Goal: Task Accomplishment & Management: Use online tool/utility

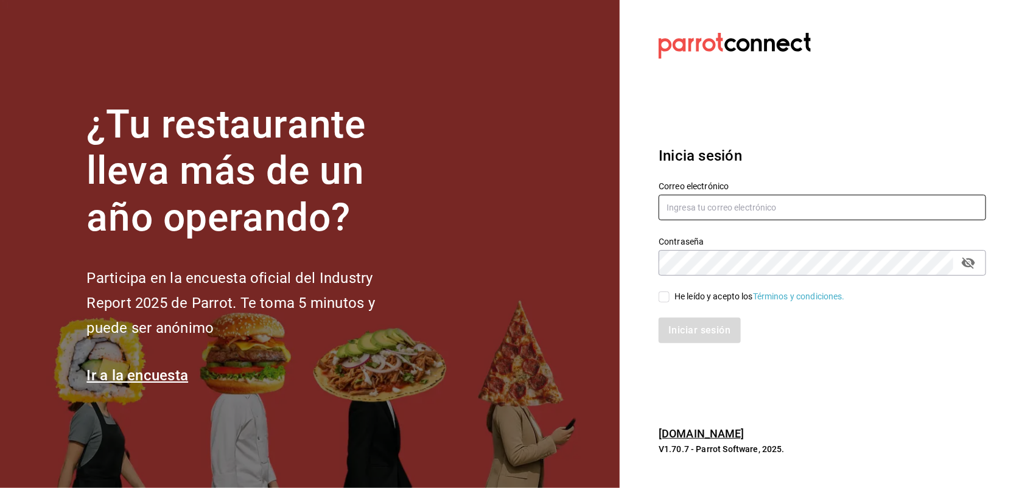
type input "[PERSON_NAME][EMAIL_ADDRESS][PERSON_NAME][DOMAIN_NAME]"
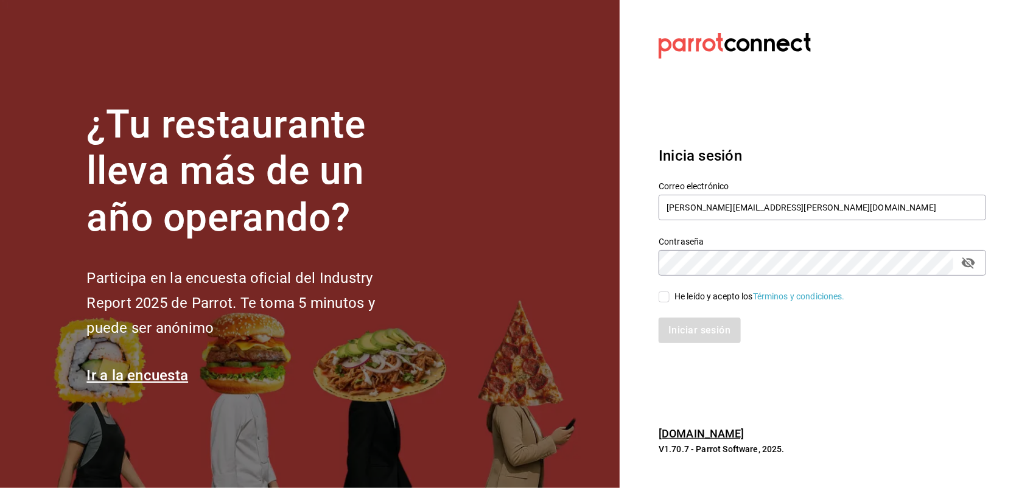
click at [666, 296] on input "He leído y acepto los Términos y condiciones." at bounding box center [663, 296] width 11 height 11
checkbox input "true"
click at [682, 321] on button "Iniciar sesión" at bounding box center [699, 331] width 83 height 26
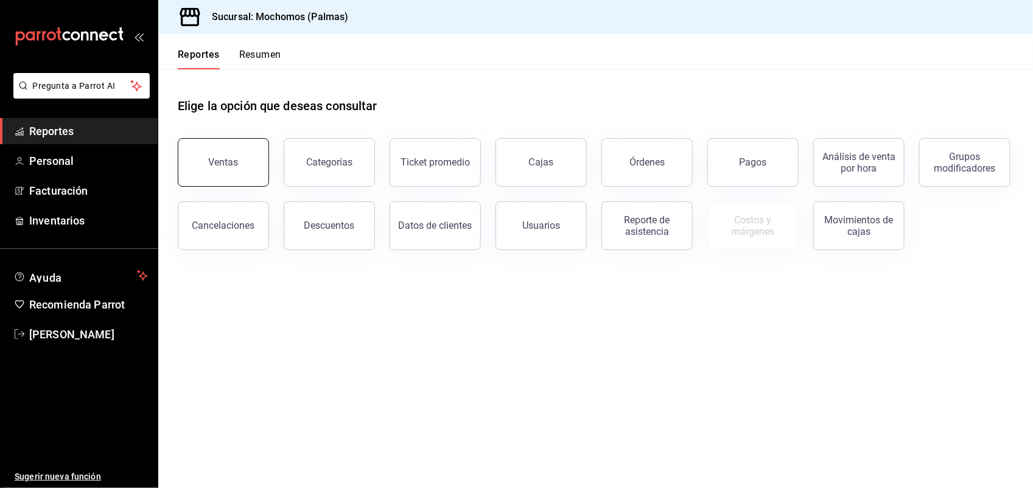
click at [243, 164] on button "Ventas" at bounding box center [223, 162] width 91 height 49
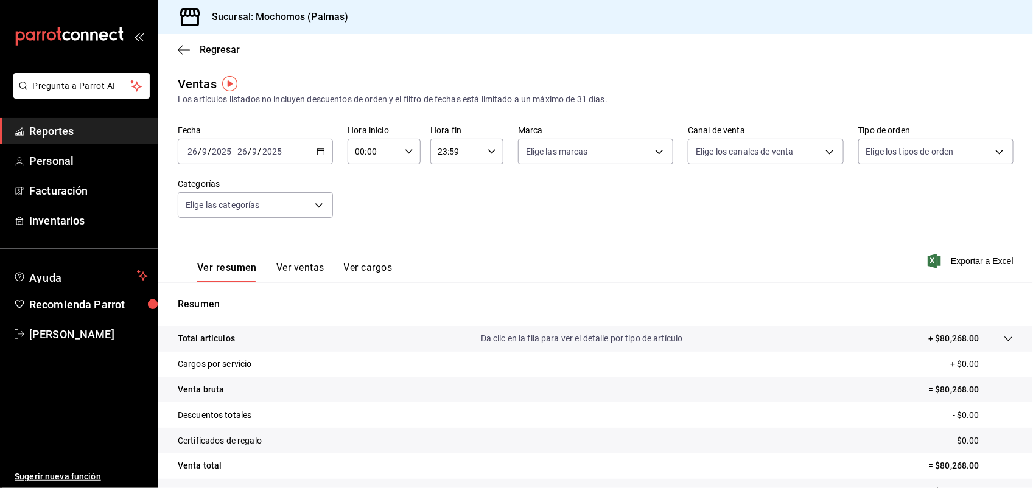
click at [316, 152] on icon "button" at bounding box center [320, 151] width 9 height 9
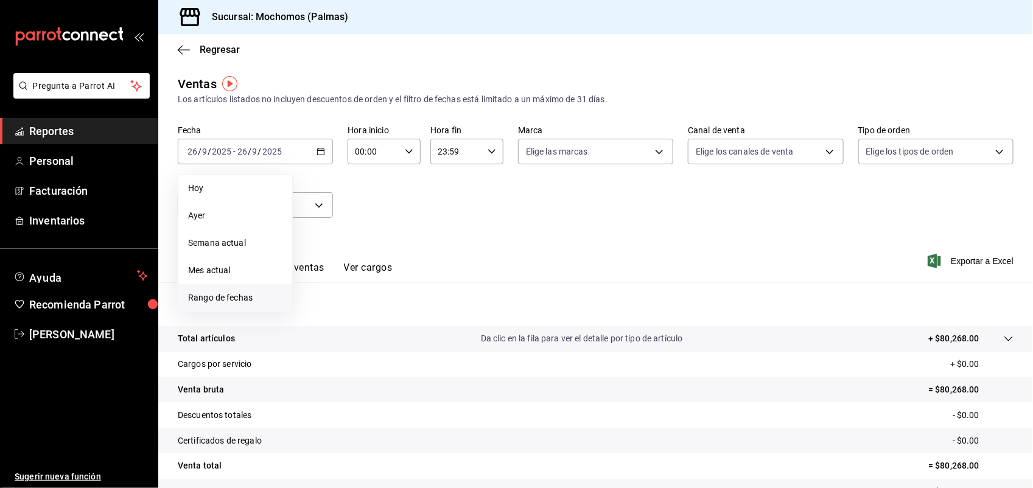
click at [256, 295] on span "Rango de fechas" at bounding box center [235, 297] width 94 height 13
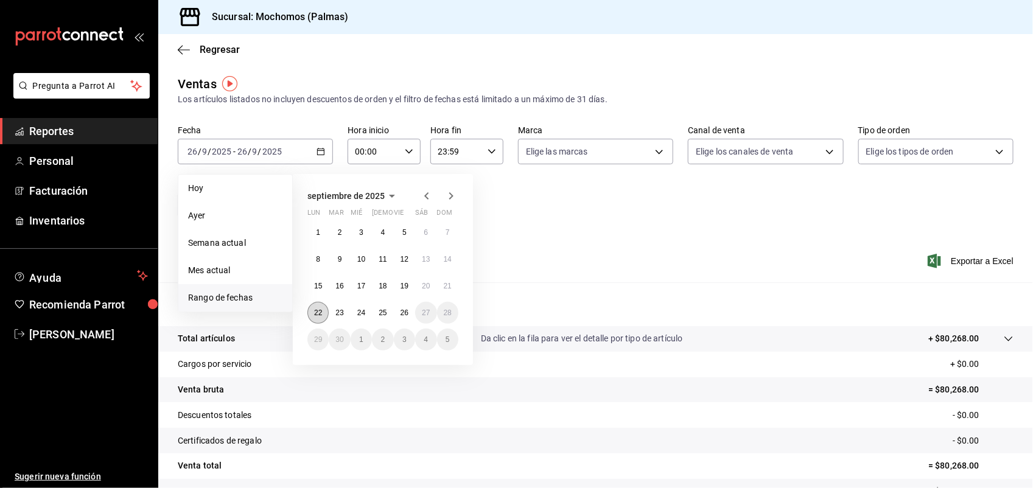
click at [319, 313] on abbr "22" at bounding box center [318, 312] width 8 height 9
click at [409, 308] on button "26" at bounding box center [404, 313] width 21 height 22
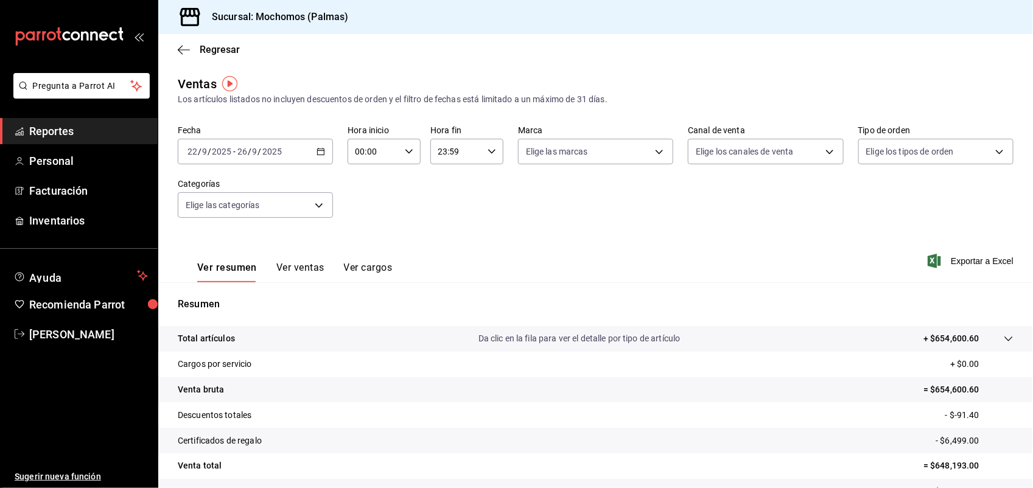
click at [409, 154] on icon "button" at bounding box center [409, 151] width 9 height 9
click at [363, 258] on button "03" at bounding box center [363, 270] width 31 height 24
type input "03:00"
click at [363, 202] on span "05" at bounding box center [363, 207] width 16 height 10
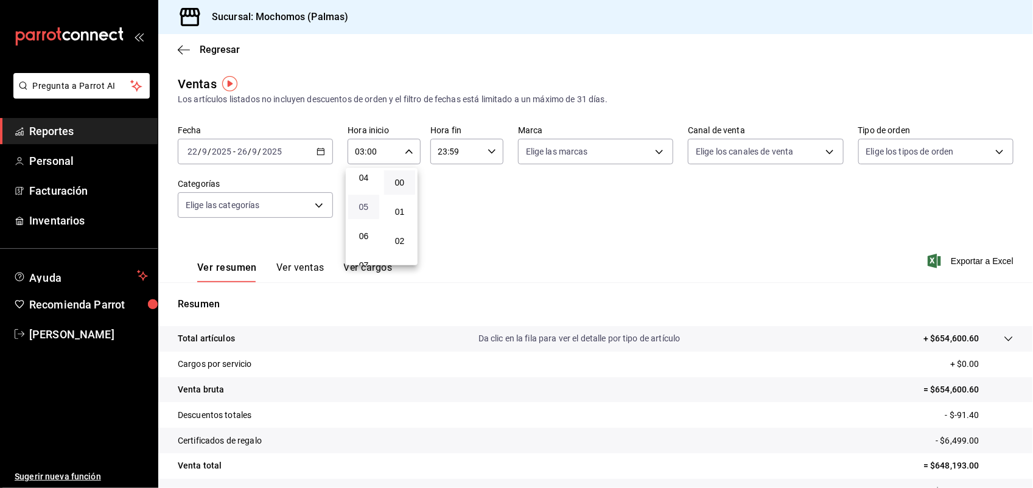
type input "05:00"
click at [489, 152] on div at bounding box center [516, 244] width 1033 height 488
click at [489, 152] on icon "button" at bounding box center [491, 151] width 9 height 9
click at [442, 172] on button "20" at bounding box center [445, 178] width 31 height 24
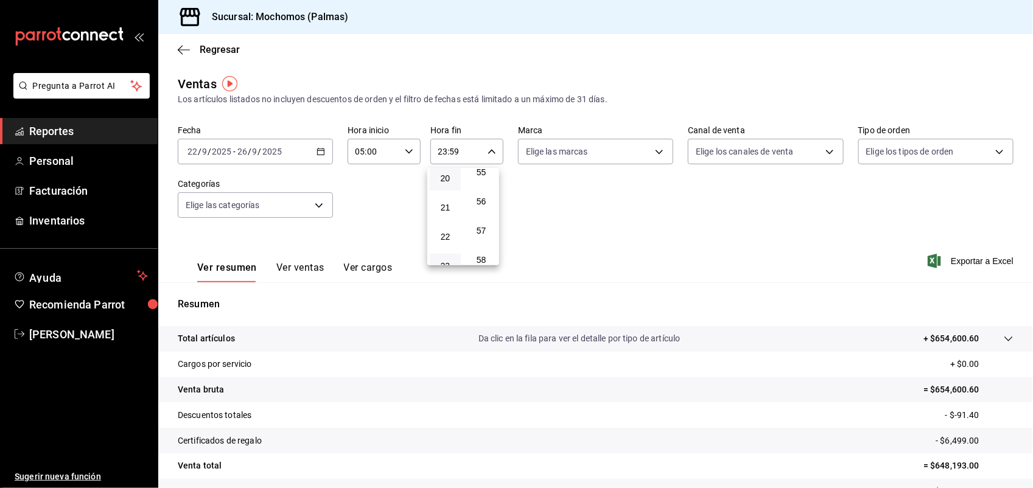
type input "20:59"
click at [448, 223] on span "05" at bounding box center [445, 227] width 16 height 10
type input "05:59"
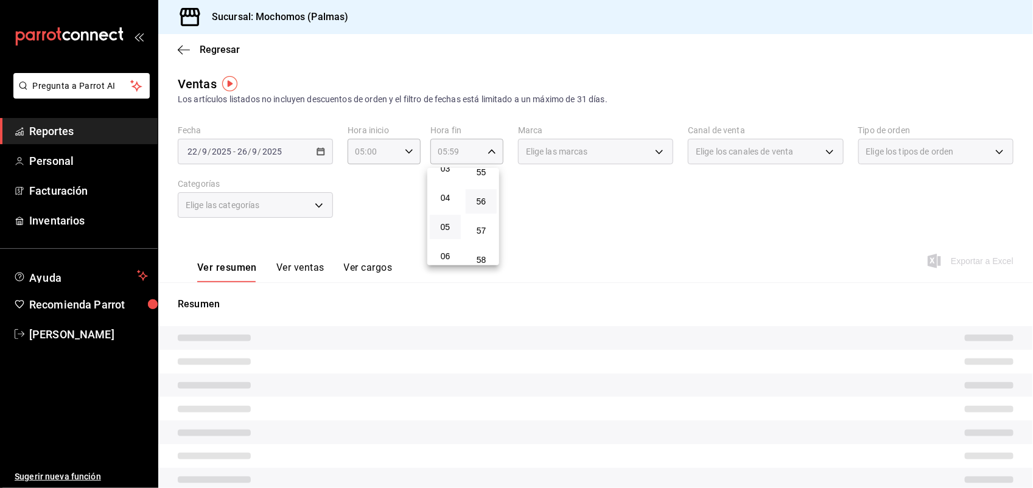
click at [481, 189] on button "56" at bounding box center [480, 201] width 31 height 24
click at [490, 181] on button "00" at bounding box center [480, 182] width 31 height 24
type input "05:00"
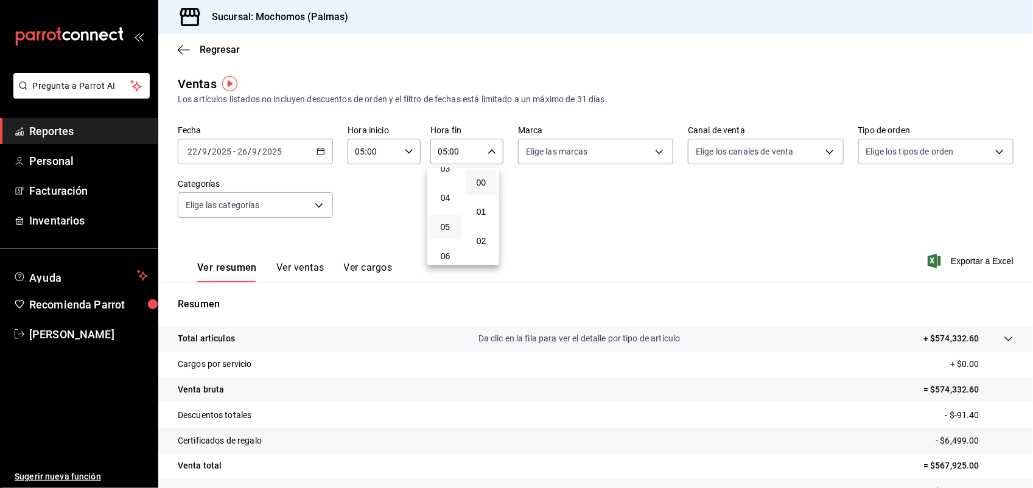
click at [947, 257] on div at bounding box center [516, 244] width 1033 height 488
click at [947, 257] on span "Exportar a Excel" at bounding box center [971, 261] width 83 height 15
